Goal: Transaction & Acquisition: Purchase product/service

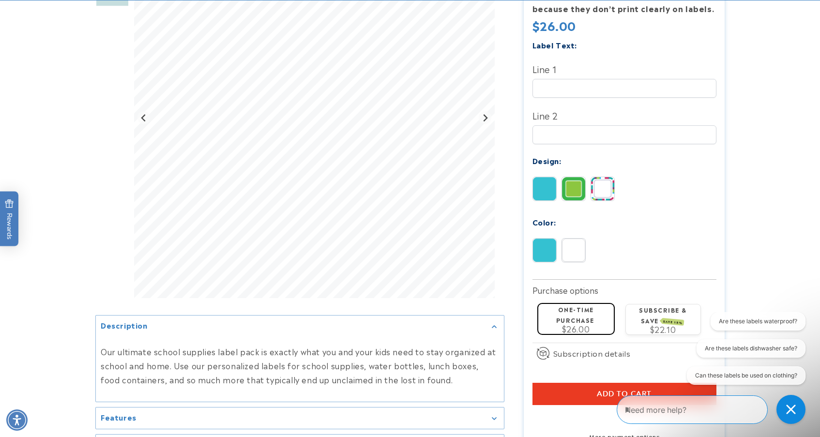
scroll to position [302, 0]
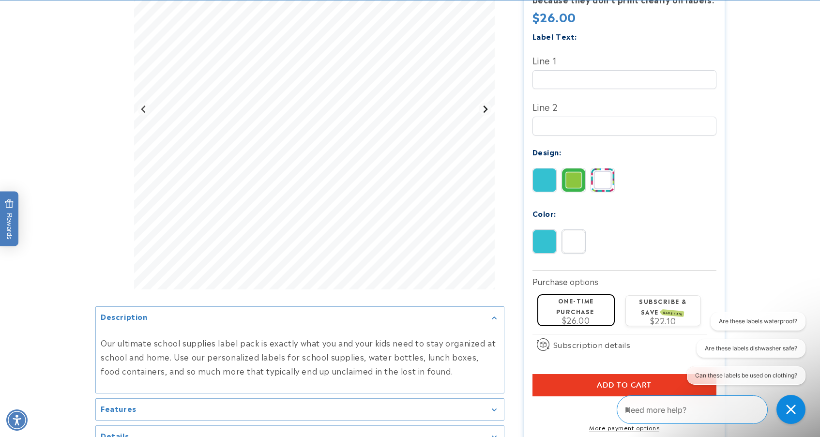
click at [489, 105] on icon "Next slide" at bounding box center [485, 109] width 8 height 8
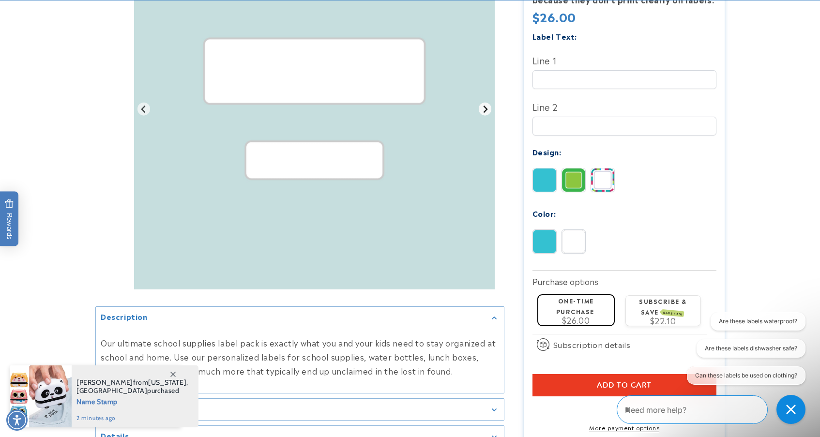
click at [489, 105] on icon "Go to first slide" at bounding box center [485, 109] width 8 height 8
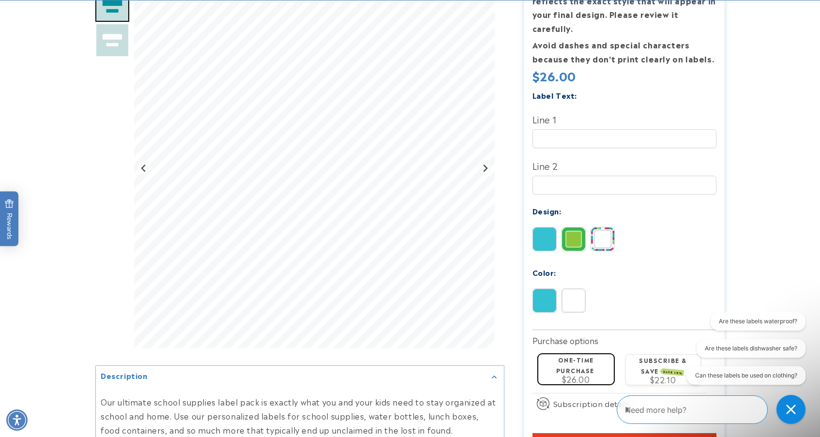
scroll to position [247, 0]
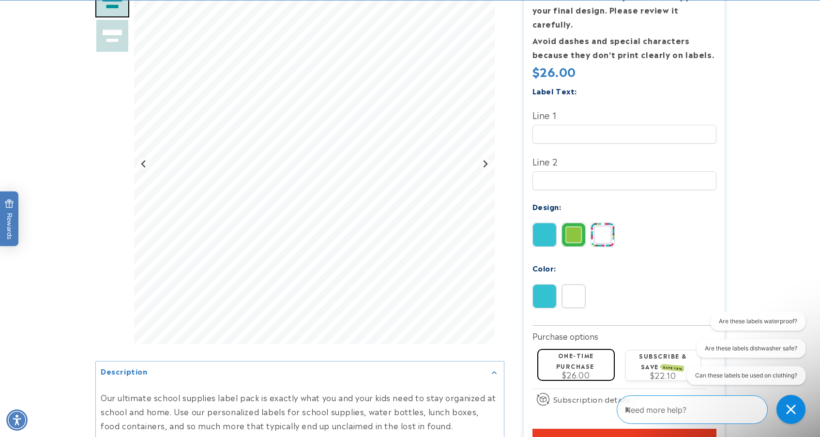
click at [606, 223] on img at bounding box center [602, 234] width 23 height 23
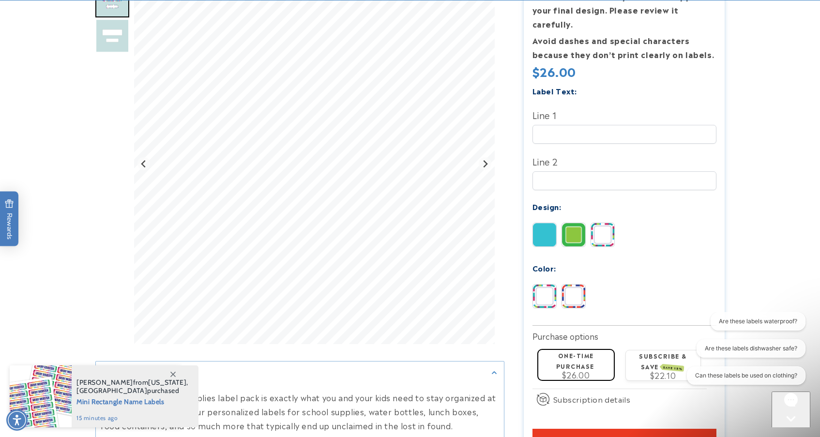
click at [576, 223] on img at bounding box center [573, 234] width 23 height 23
click at [543, 223] on img at bounding box center [544, 234] width 23 height 23
click at [583, 284] on img at bounding box center [573, 295] width 23 height 23
click at [608, 223] on img at bounding box center [602, 234] width 23 height 23
click at [622, 125] on input "Line 1" at bounding box center [624, 134] width 184 height 19
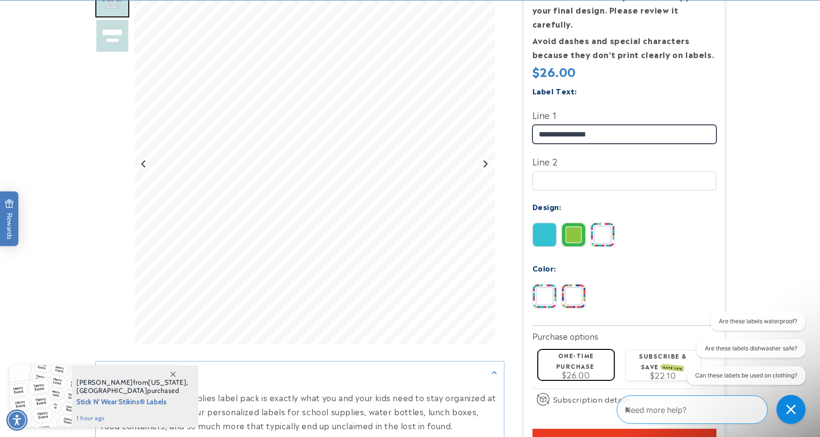
type input "**********"
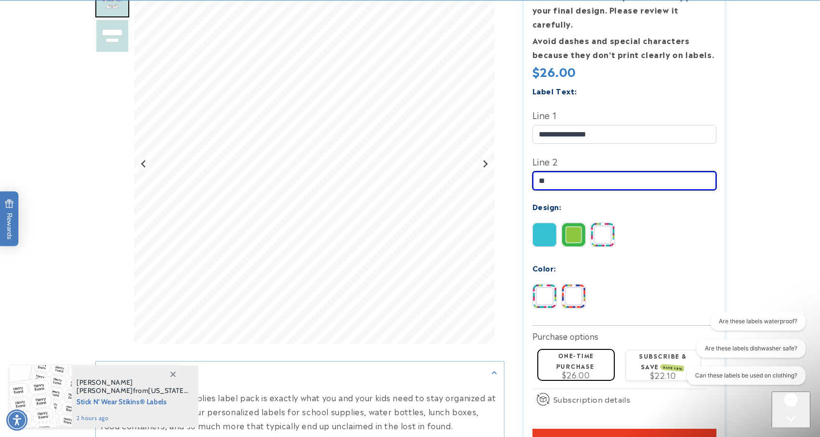
type input "*"
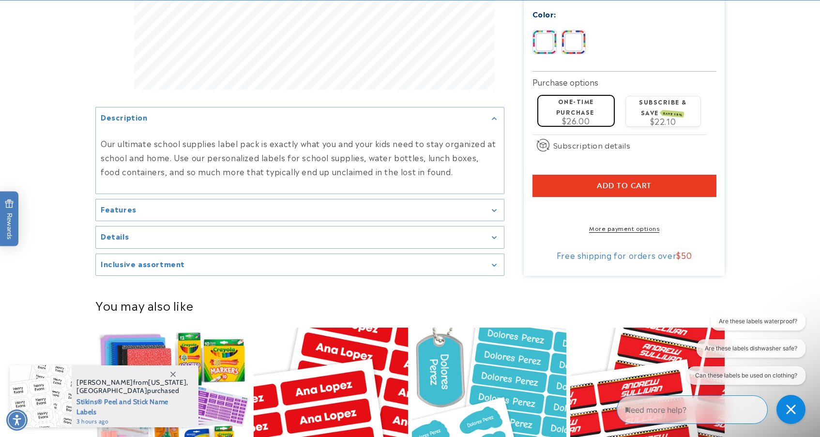
scroll to position [503, 0]
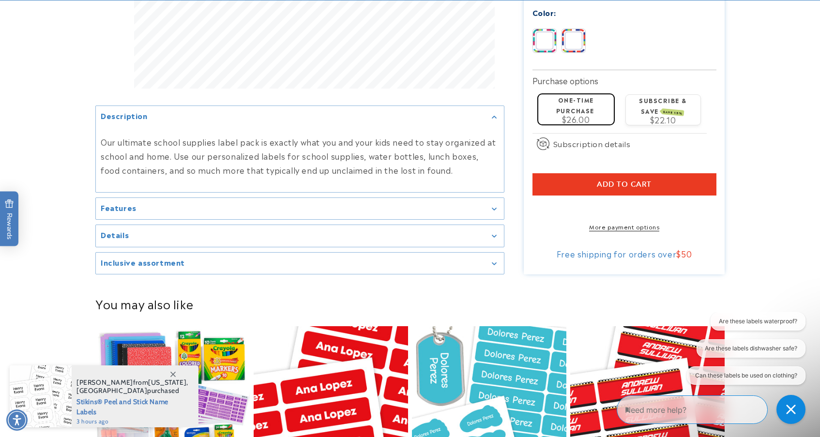
type input "**********"
click at [464, 210] on summary "Features" at bounding box center [300, 209] width 408 height 22
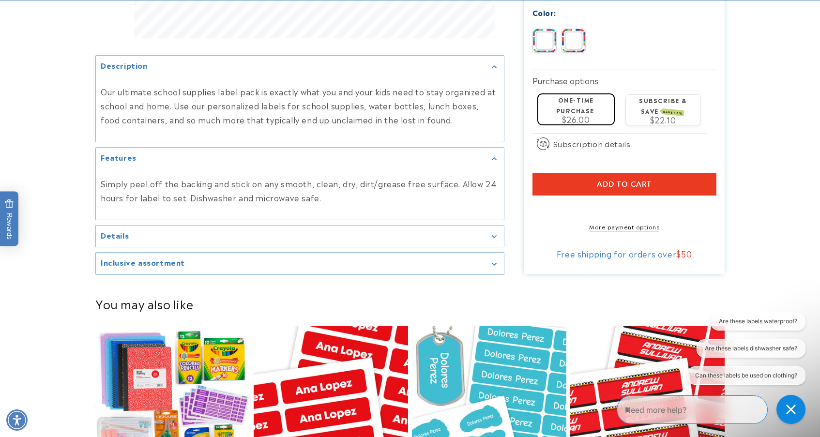
click at [466, 235] on summary "Details" at bounding box center [300, 236] width 408 height 22
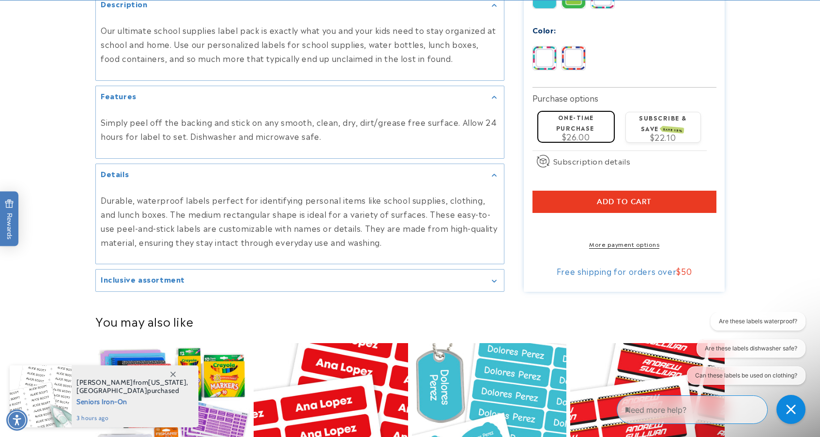
click at [452, 279] on summary "Inclusive assortment" at bounding box center [300, 280] width 408 height 22
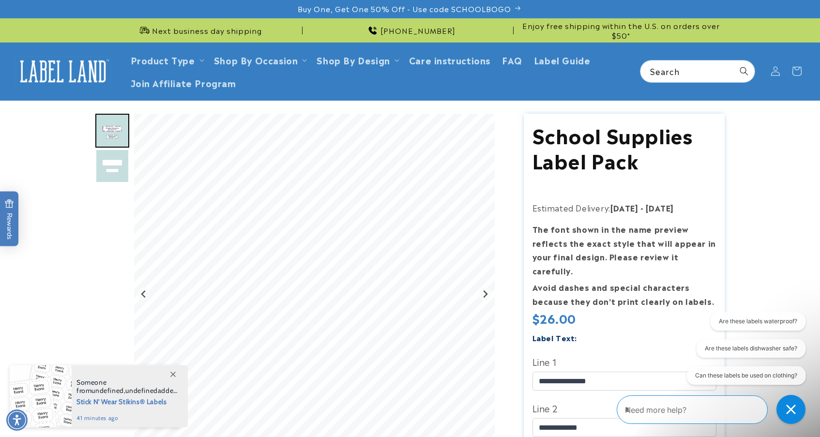
scroll to position [0, 0]
